Goal: Communication & Community: Ask a question

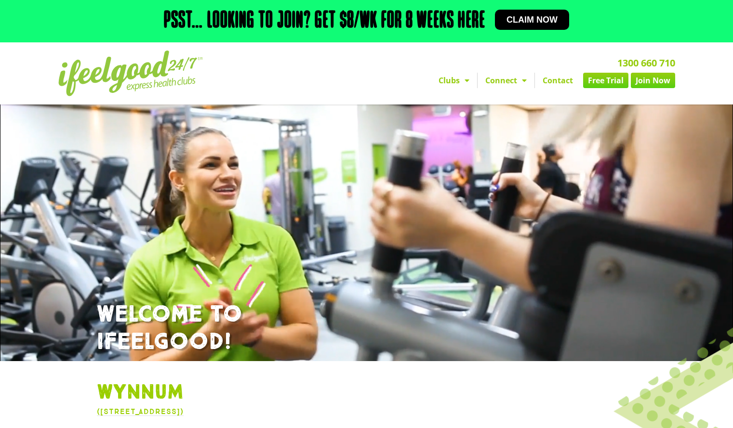
click at [565, 79] on link "Contact" at bounding box center [558, 80] width 46 height 15
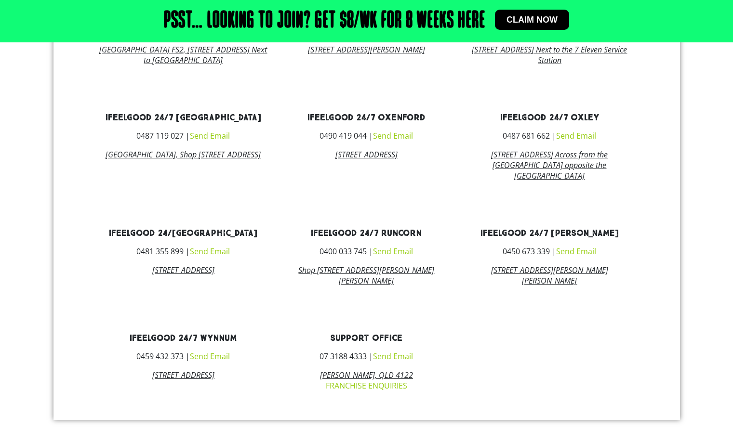
scroll to position [544, 0]
click at [220, 363] on link "Send Email" at bounding box center [210, 357] width 40 height 11
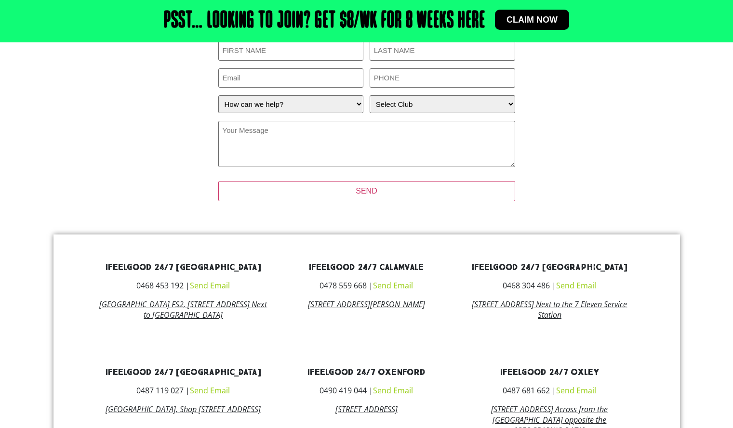
scroll to position [90, 0]
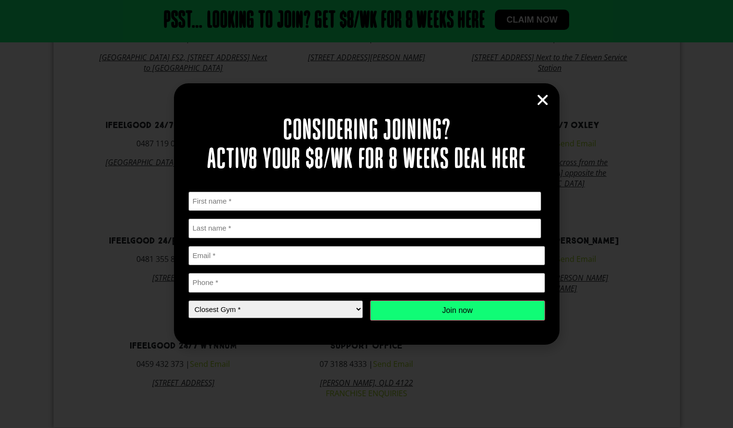
scroll to position [544, 0]
click at [542, 99] on icon "Close" at bounding box center [542, 100] width 14 height 14
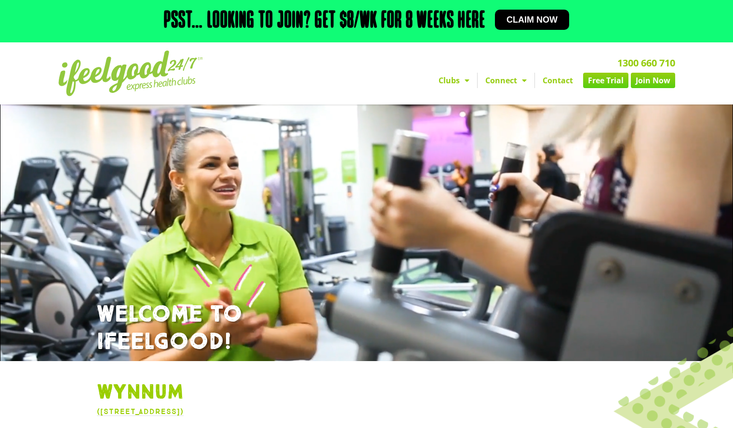
click at [556, 79] on link "Contact" at bounding box center [558, 80] width 46 height 15
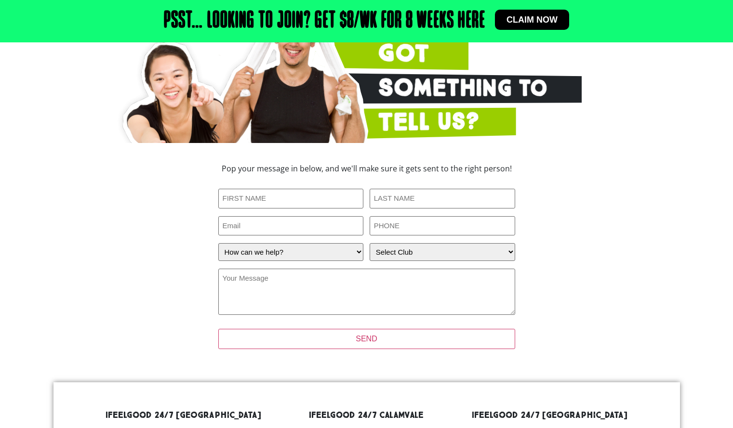
scroll to position [146, 0]
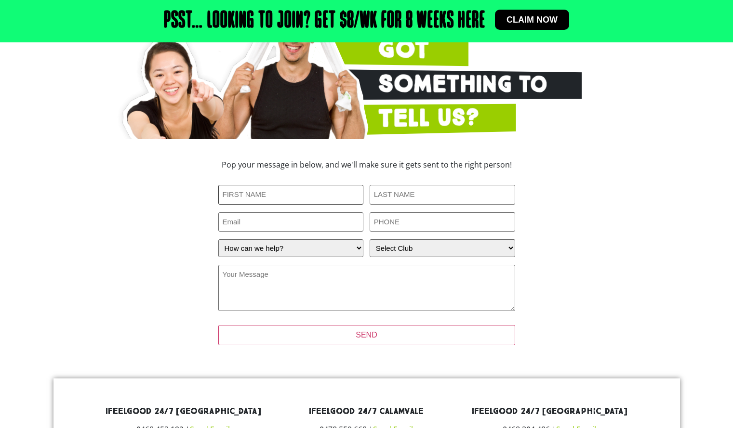
click at [332, 195] on input "First Name (Required)" at bounding box center [291, 195] width 146 height 20
type input "Stephanie"
type input "Brunt"
type input "stephaniebrunt@live.co.uk"
type input "0458525276"
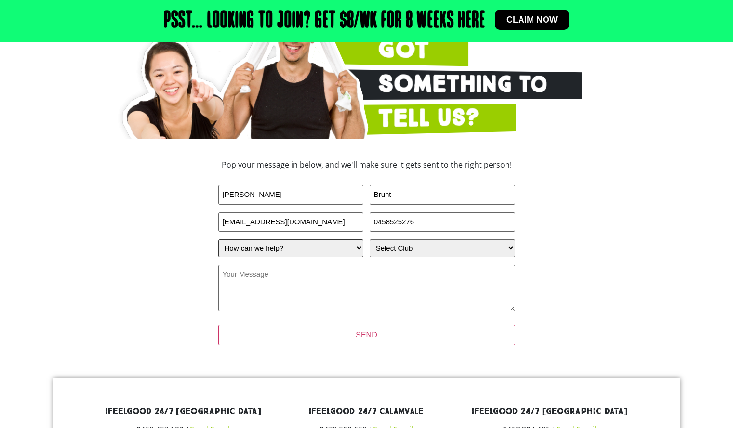
click at [348, 253] on select "How can we help? I have a question about joining I'm a current member who has a…" at bounding box center [291, 249] width 146 height 18
select select "I'm a current member who has an enquiry"
click at [218, 240] on select "How can we help? I have a question about joining I'm a current member who has a…" at bounding box center [291, 249] width 146 height 18
click at [445, 251] on select "Select Club Alexandra Hills Calamvale Coopers Plains Middle Park Oxenford Oxley…" at bounding box center [443, 249] width 146 height 18
select select "Wynnum"
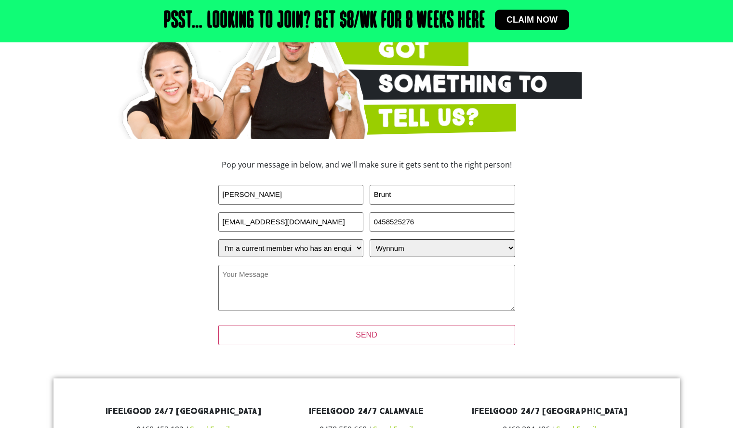
click at [370, 240] on select "Select Club Alexandra Hills Calamvale Coopers Plains Middle Park Oxenford Oxley…" at bounding box center [443, 249] width 146 height 18
click at [398, 298] on textarea "Your Message (Required)" at bounding box center [366, 288] width 297 height 46
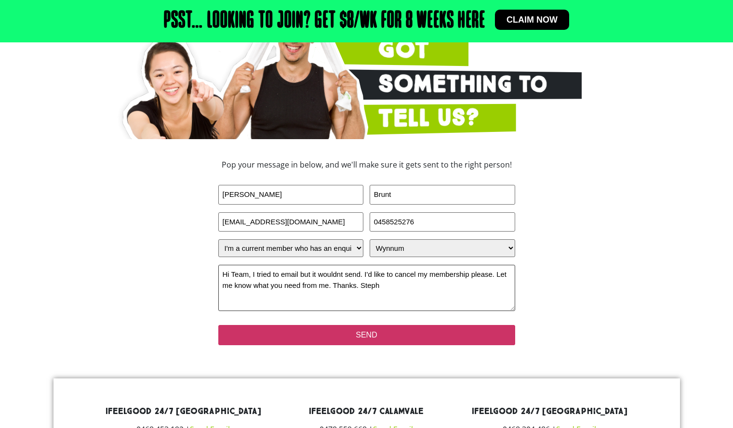
type textarea "Hi Team, I tried to email but it wouldnt send. I'd like to cancel my membership…"
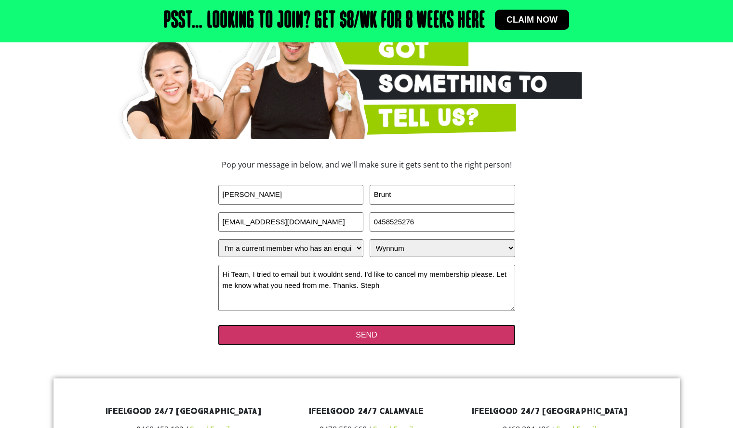
click at [398, 334] on input "SEND" at bounding box center [366, 335] width 297 height 20
